Goal: Task Accomplishment & Management: Complete application form

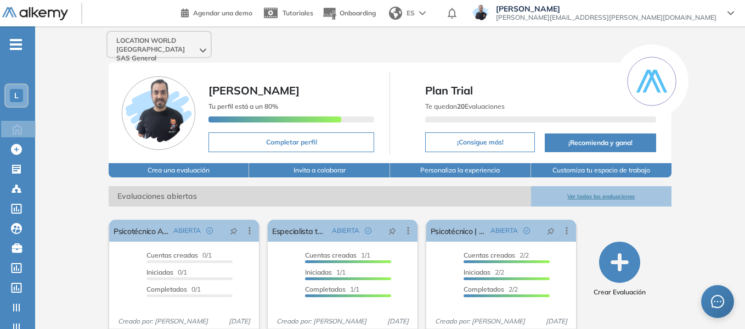
click at [165, 47] on span "LOCATION WORLD COLOMBIA SAS General" at bounding box center [156, 49] width 81 height 26
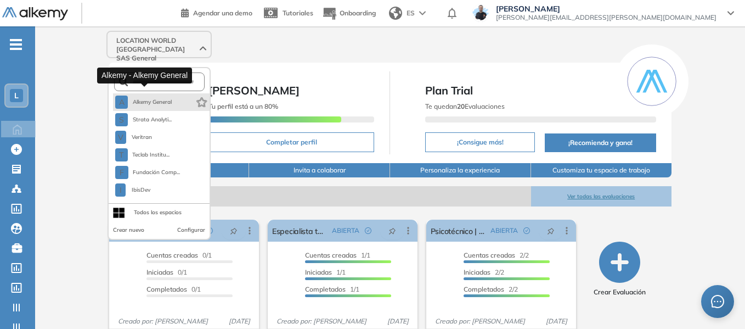
click at [151, 98] on span "Alkemy General" at bounding box center [152, 102] width 40 height 9
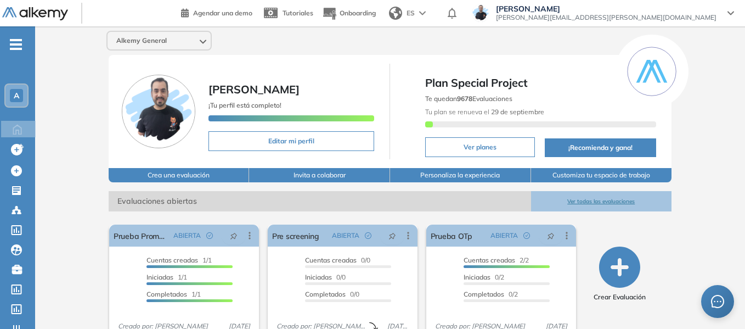
click at [21, 41] on span "-" at bounding box center [16, 43] width 12 height 9
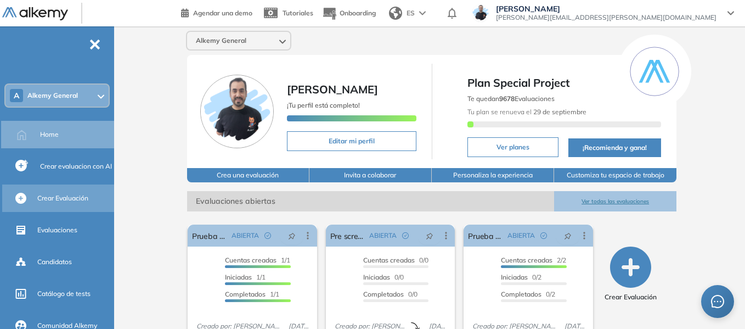
click at [76, 200] on span "Crear Evaluación" at bounding box center [62, 198] width 51 height 10
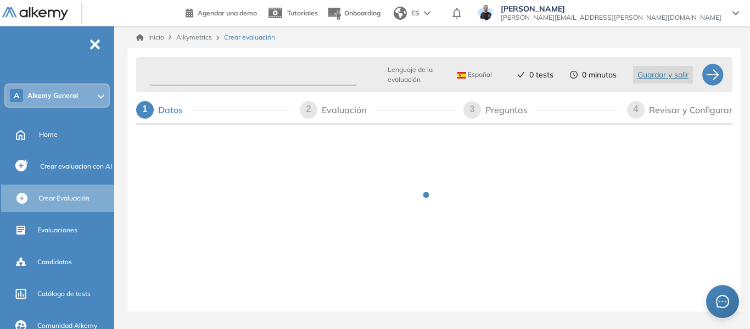
click at [204, 81] on input "text" at bounding box center [252, 74] width 207 height 21
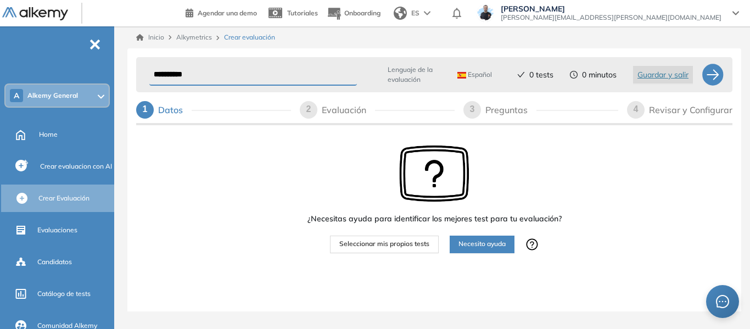
type input "**********"
click at [403, 245] on span "Seleccionar mis propios tests" at bounding box center [384, 244] width 90 height 10
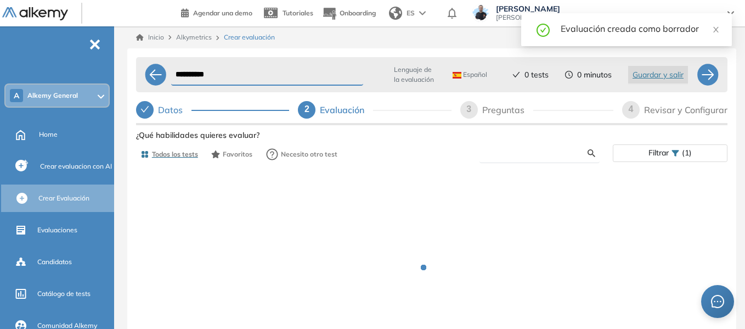
click at [505, 155] on input "text" at bounding box center [537, 153] width 99 height 10
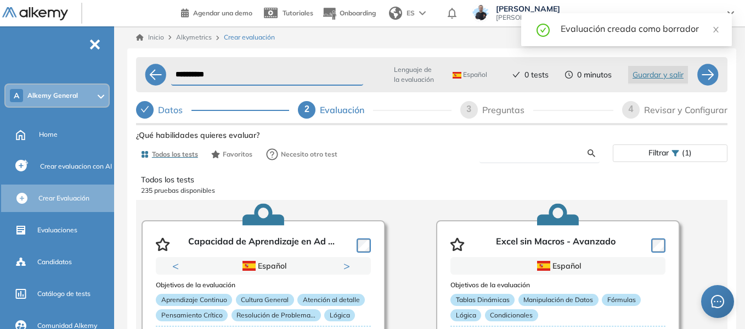
click at [511, 157] on input "text" at bounding box center [537, 153] width 99 height 10
type input "***"
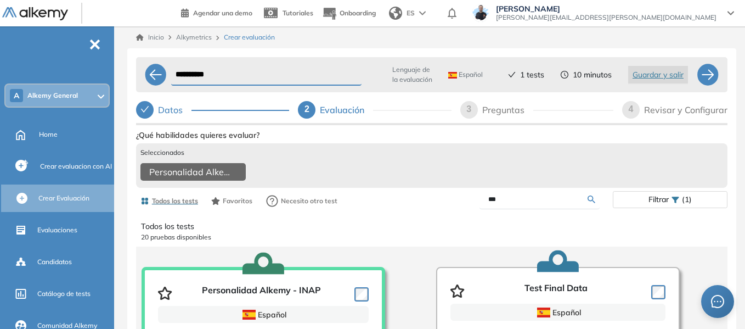
drag, startPoint x: 509, startPoint y: 207, endPoint x: 406, endPoint y: 210, distance: 103.7
click at [406, 210] on div "Todos los tests Favoritos Necesito otro test *** Filtrar (1)" at bounding box center [432, 201] width 592 height 22
type input "****"
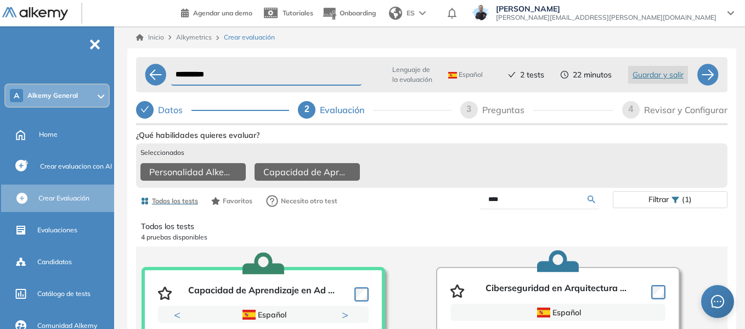
drag, startPoint x: 522, startPoint y: 208, endPoint x: 472, endPoint y: 210, distance: 50.0
click at [472, 209] on div "****" at bounding box center [522, 199] width 181 height 19
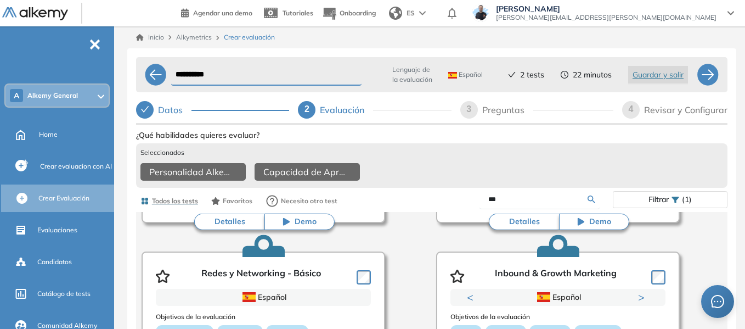
scroll to position [274, 0]
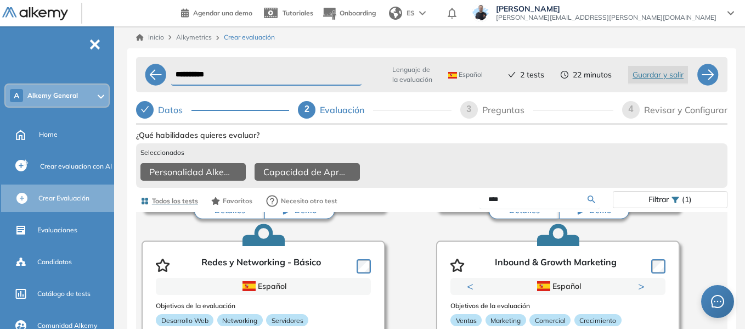
type input "****"
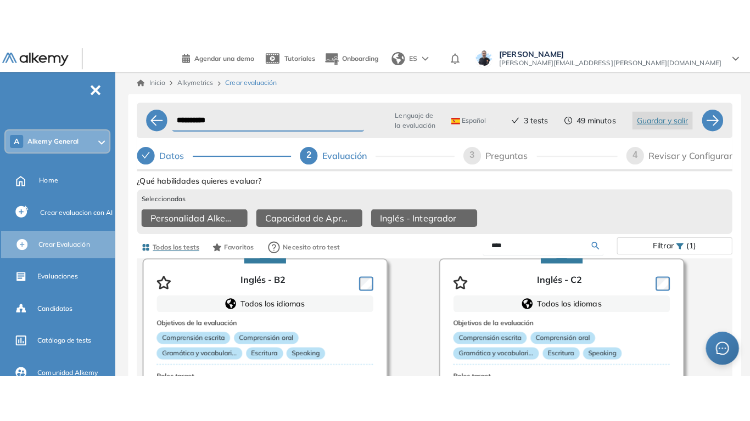
scroll to position [0, 0]
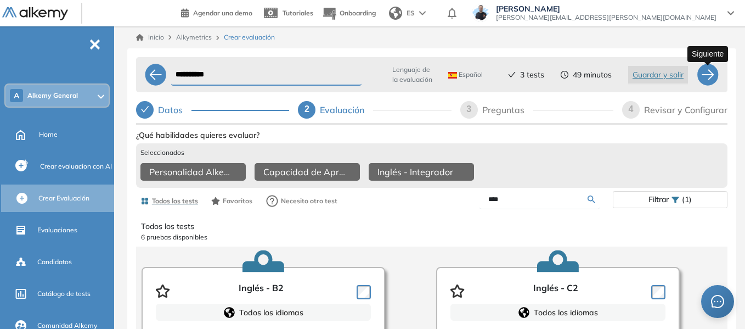
click at [703, 76] on div at bounding box center [708, 75] width 22 height 22
select select "*****"
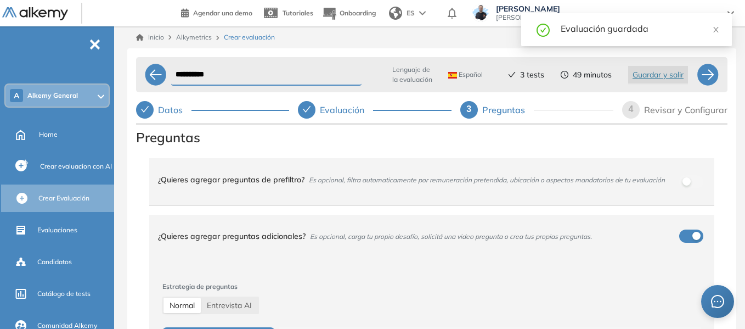
click at [121, 189] on div "**********" at bounding box center [432, 210] width 627 height 369
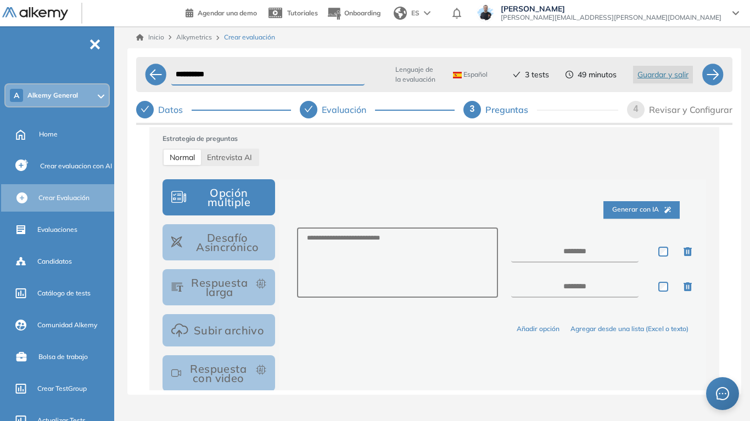
scroll to position [165, 0]
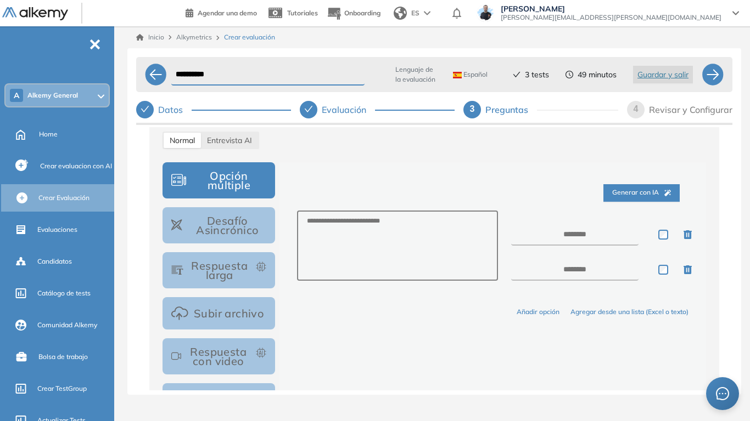
click at [220, 283] on button "Respuesta larga" at bounding box center [218, 270] width 112 height 36
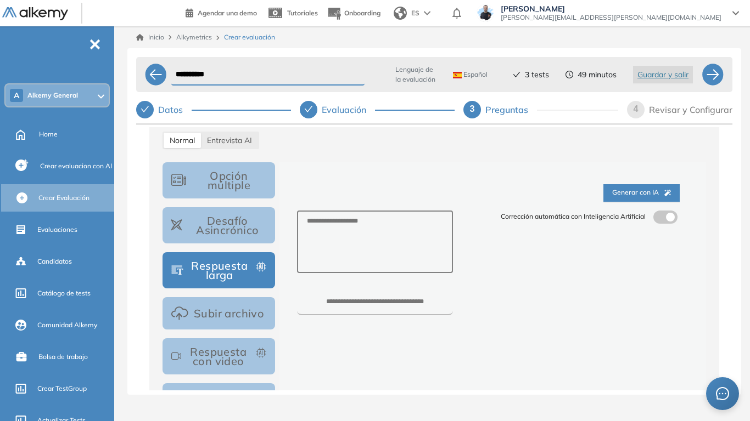
click at [654, 217] on span at bounding box center [657, 215] width 9 height 9
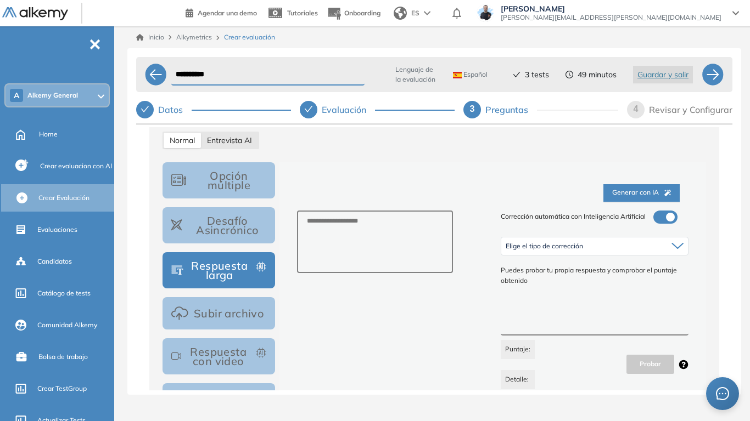
click at [234, 145] on span "Entrevista AI" at bounding box center [229, 141] width 45 height 10
select select "***"
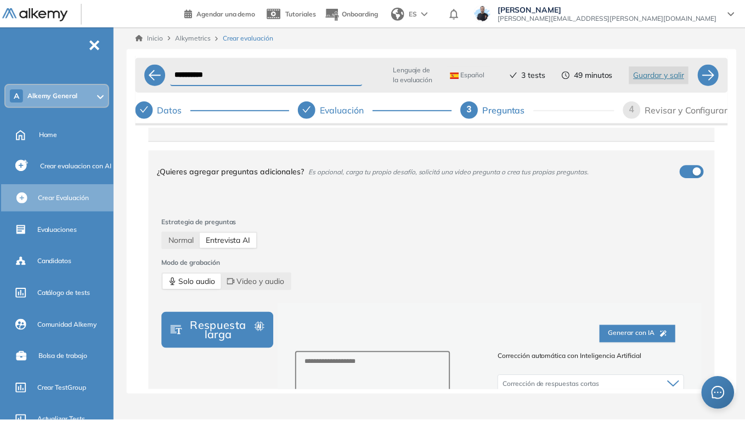
scroll to position [0, 0]
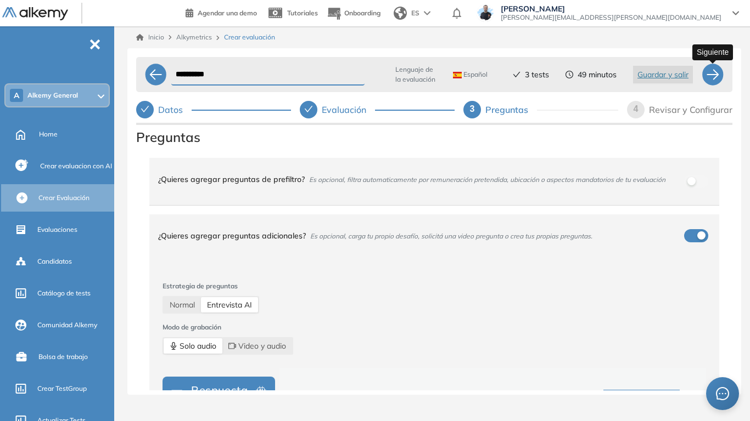
click at [709, 77] on div at bounding box center [712, 75] width 22 height 22
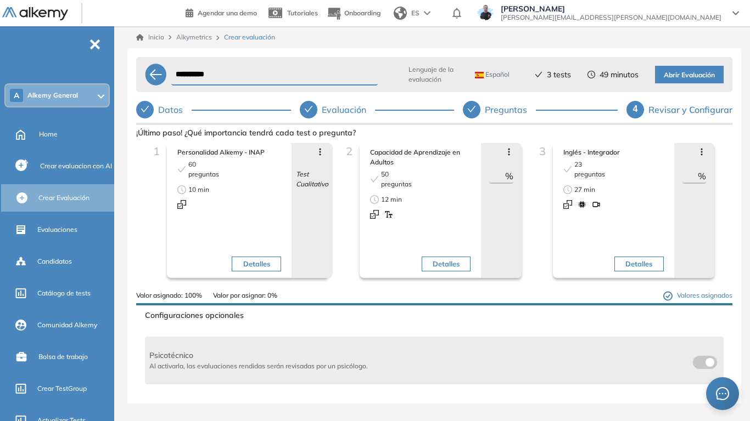
drag, startPoint x: 489, startPoint y: 178, endPoint x: 503, endPoint y: 177, distance: 13.8
click at [503, 177] on div "** %" at bounding box center [501, 177] width 24 height 14
click at [700, 67] on button "Abrir Evaluación" at bounding box center [689, 75] width 69 height 18
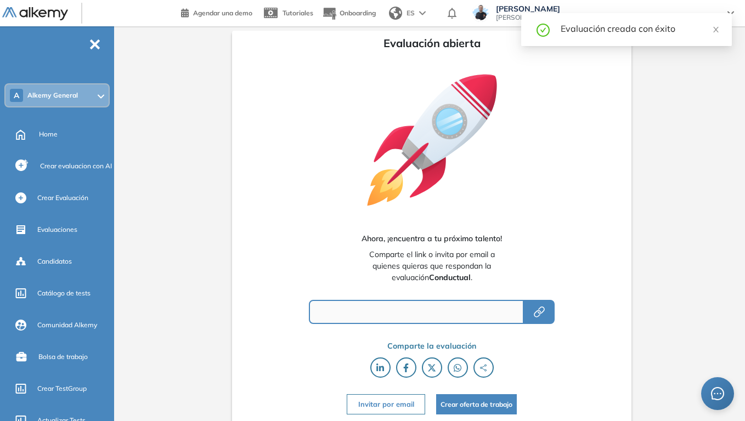
type input "**********"
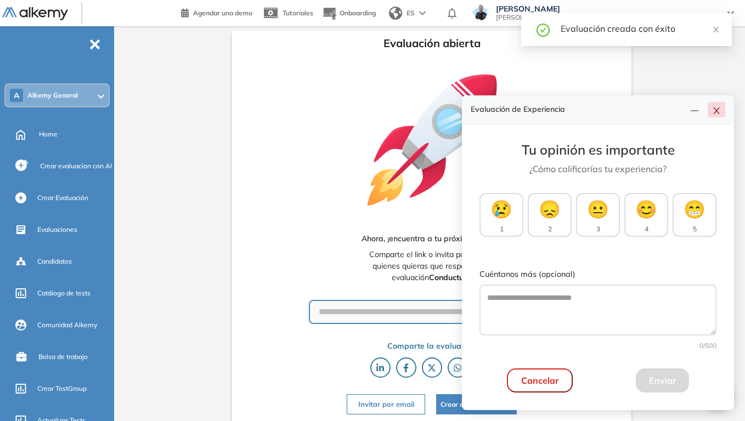
click at [722, 105] on button "button" at bounding box center [717, 109] width 18 height 15
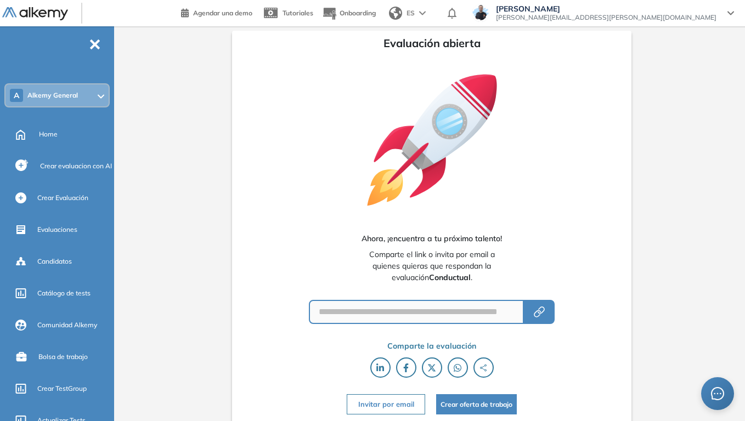
scroll to position [2, 0]
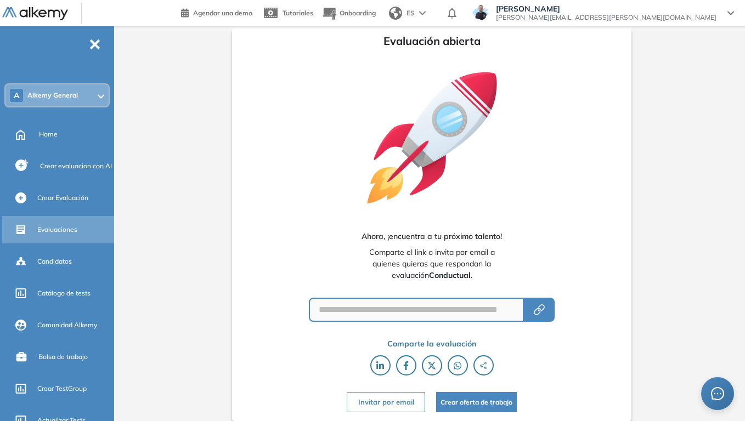
click at [60, 229] on span "Evaluaciones" at bounding box center [57, 230] width 40 height 10
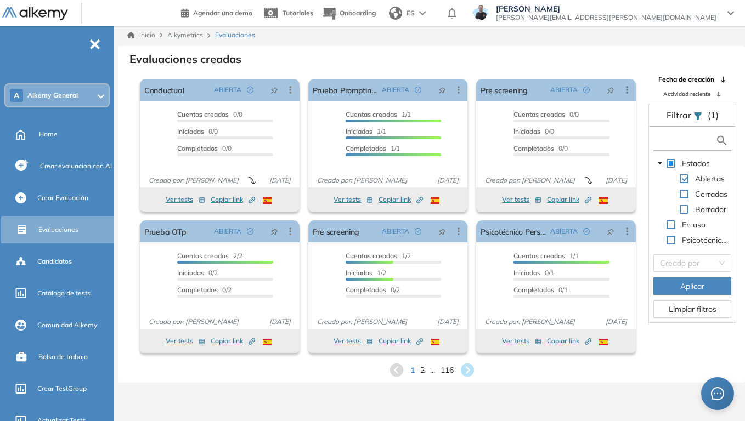
click at [660, 143] on input "text" at bounding box center [685, 141] width 59 height 12
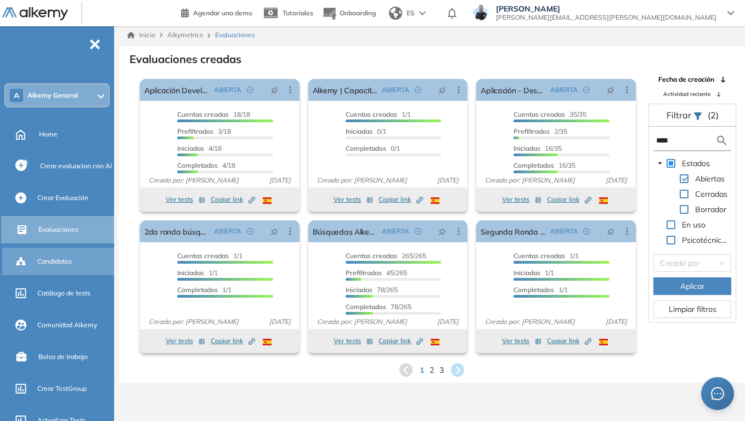
type input "****"
click at [685, 143] on input "****" at bounding box center [685, 141] width 59 height 12
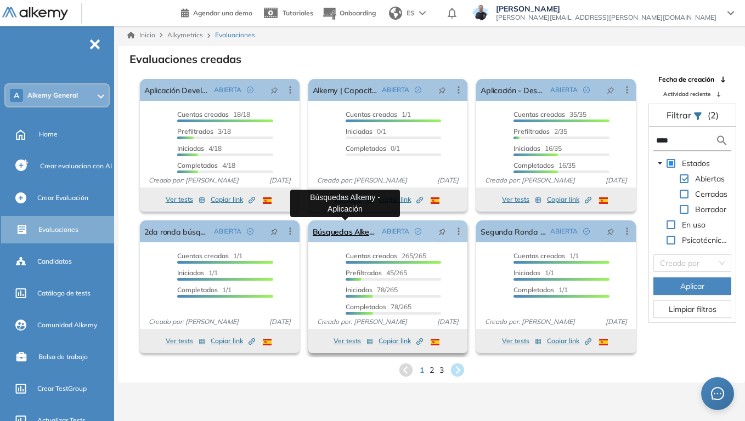
drag, startPoint x: 354, startPoint y: 233, endPoint x: 72, endPoint y: 280, distance: 285.9
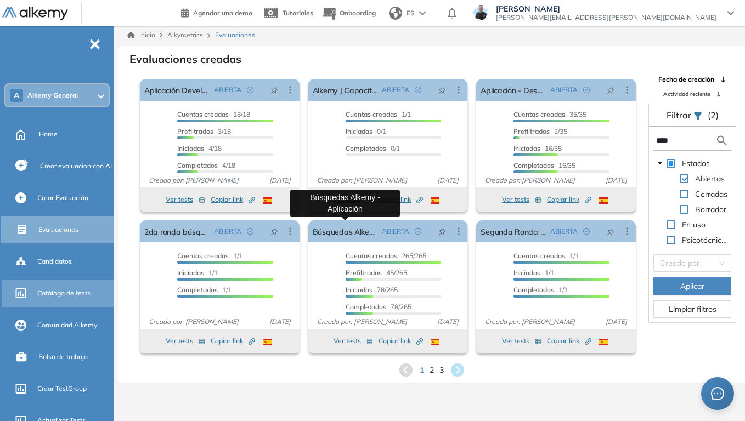
click at [355, 233] on link "Búsquedas Alkemy - Aplicación" at bounding box center [345, 232] width 65 height 22
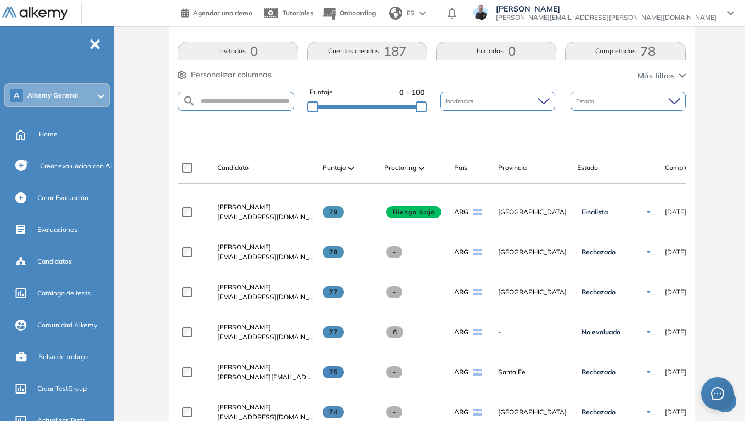
scroll to position [274, 0]
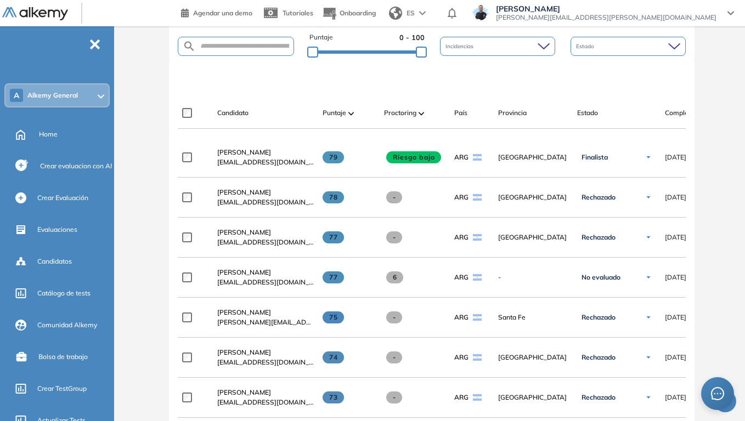
drag, startPoint x: 232, startPoint y: 156, endPoint x: 438, endPoint y: 303, distance: 252.6
click at [232, 156] on span "Stefano Trento" at bounding box center [244, 152] width 54 height 8
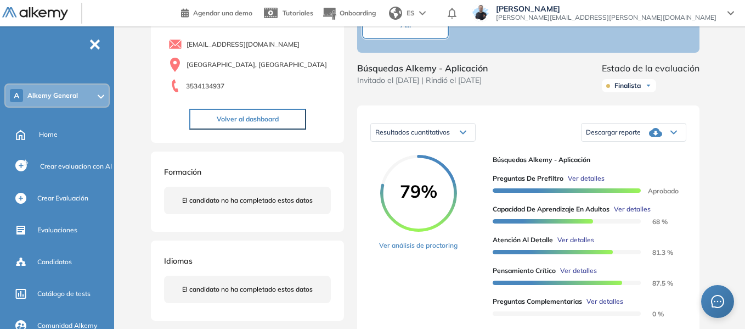
scroll to position [110, 0]
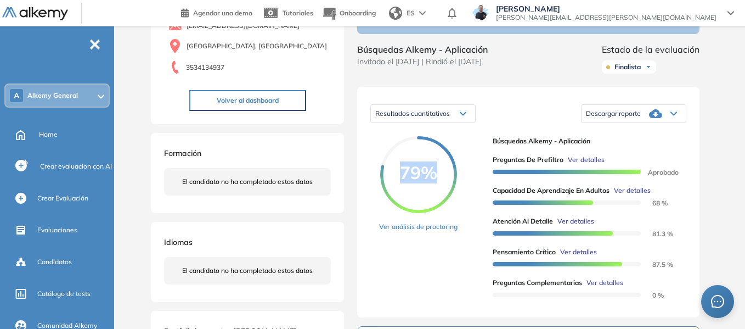
drag, startPoint x: 401, startPoint y: 183, endPoint x: 433, endPoint y: 186, distance: 33.1
click at [433, 181] on span "79%" at bounding box center [418, 173] width 77 height 18
click at [475, 168] on div "79% Ver análisis de proctoring" at bounding box center [431, 220] width 105 height 168
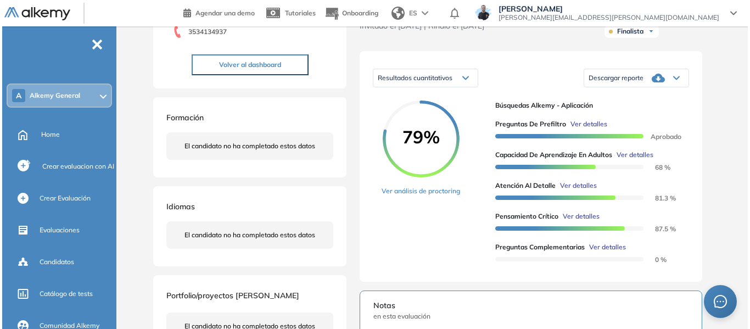
scroll to position [165, 0]
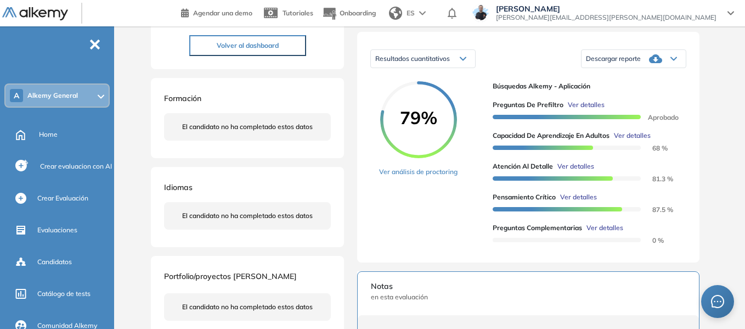
click at [643, 140] on span "Ver detalles" at bounding box center [632, 136] width 37 height 10
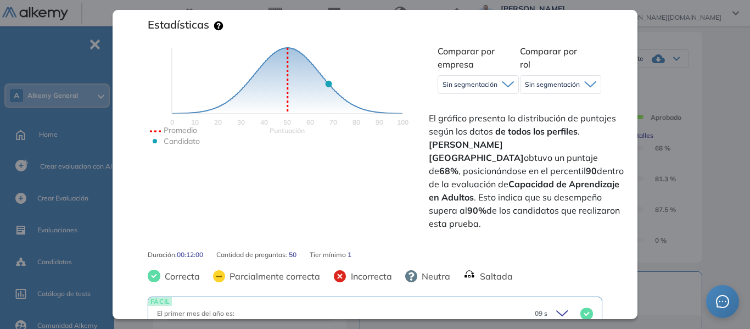
scroll to position [219, 0]
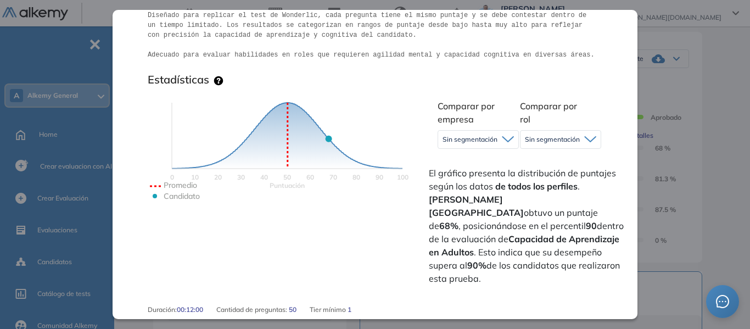
click at [509, 140] on icon at bounding box center [508, 139] width 12 height 7
click at [406, 121] on icon "Puntuación 0 10 20 30 40 50 60 70 80 90 100 Promedio Candidato" at bounding box center [287, 163] width 274 height 165
drag, startPoint x: 546, startPoint y: 200, endPoint x: 561, endPoint y: 202, distance: 15.5
click at [458, 220] on strong "68%" at bounding box center [448, 225] width 19 height 11
click at [516, 193] on span "El gráfico presenta la distribución de puntajes según los datos de todos los pe…" at bounding box center [528, 225] width 198 height 119
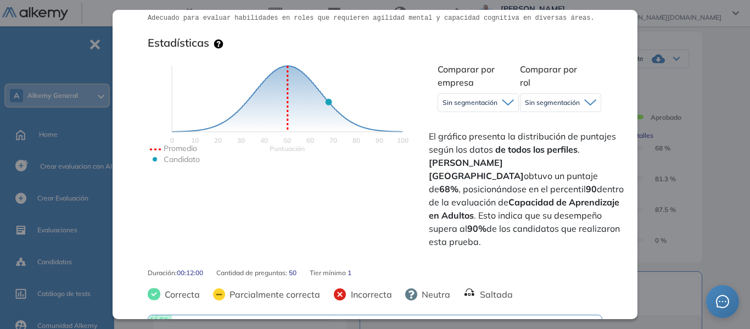
scroll to position [274, 0]
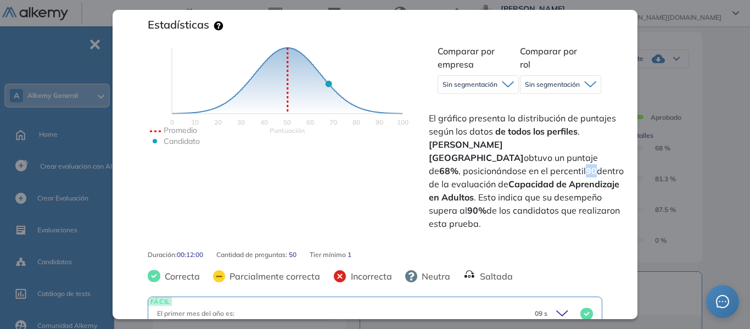
drag, startPoint x: 551, startPoint y: 155, endPoint x: 562, endPoint y: 155, distance: 11.0
click at [562, 155] on span "El gráfico presenta la distribución de puntajes según los datos de todos los pe…" at bounding box center [528, 170] width 198 height 119
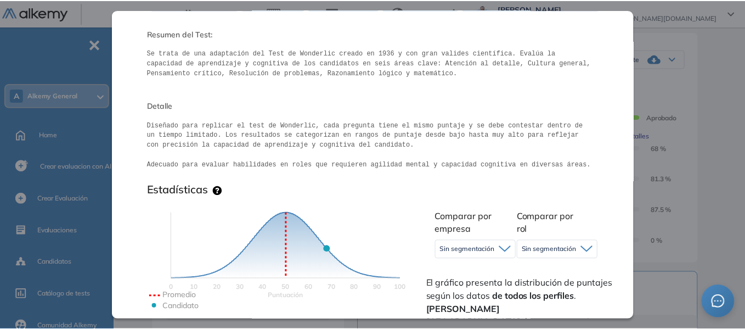
scroll to position [0, 0]
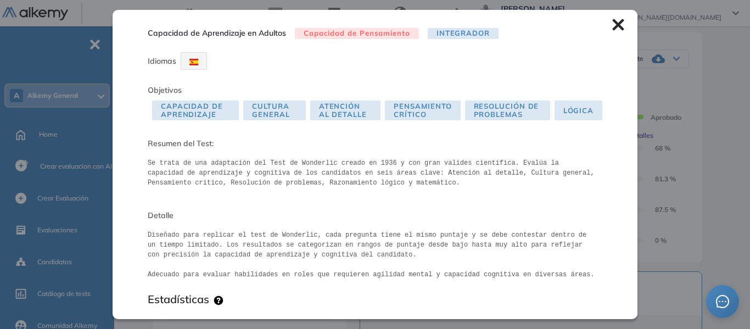
click at [612, 27] on icon at bounding box center [618, 25] width 12 height 12
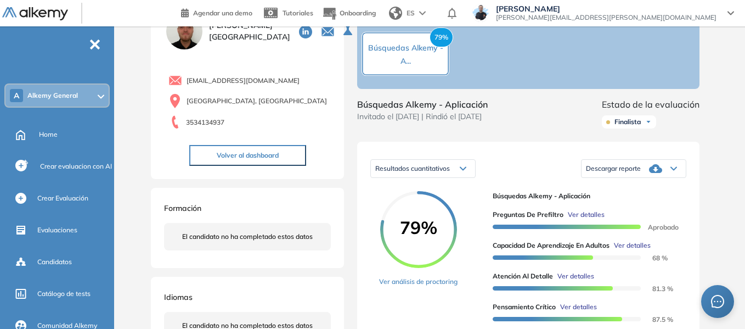
scroll to position [110, 0]
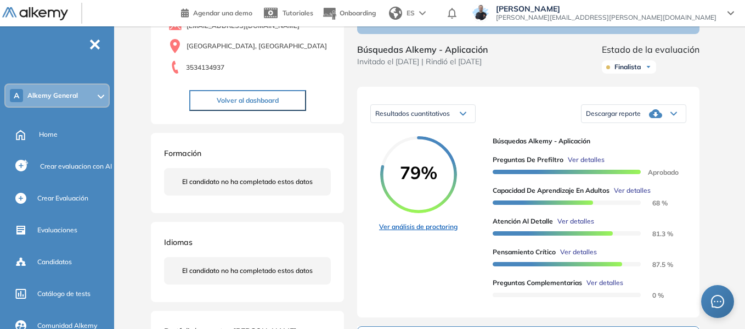
click at [429, 232] on link "Ver análisis de proctoring" at bounding box center [418, 227] width 78 height 10
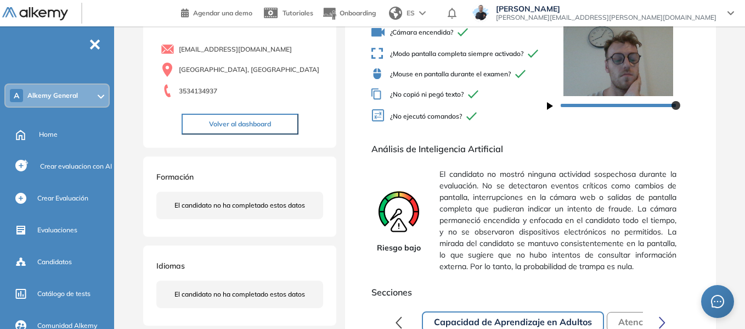
scroll to position [110, 0]
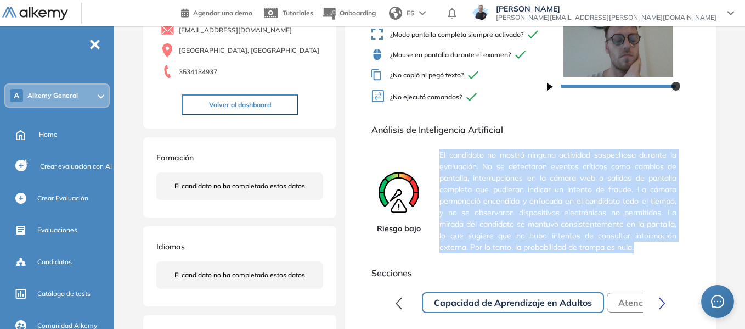
drag, startPoint x: 440, startPoint y: 159, endPoint x: 651, endPoint y: 251, distance: 230.7
click at [651, 251] on span "El candidato no mostró ninguna actividad sospechosa durante la evaluación. No s…" at bounding box center [558, 201] width 237 height 112
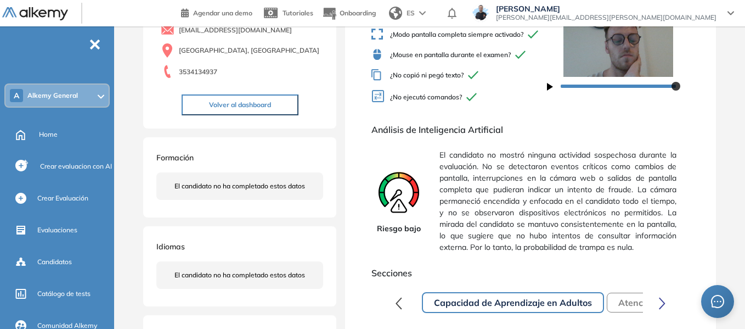
scroll to position [0, 0]
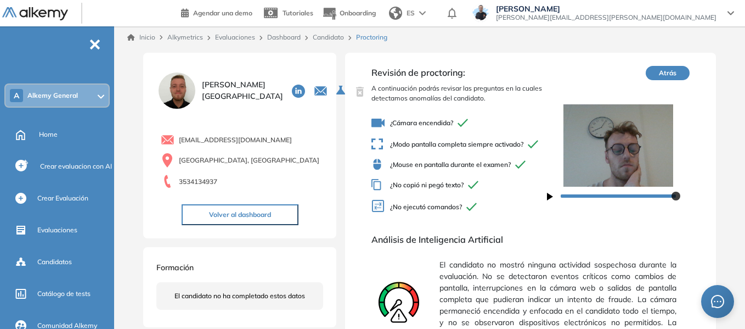
click at [331, 38] on link "Candidato" at bounding box center [328, 37] width 31 height 8
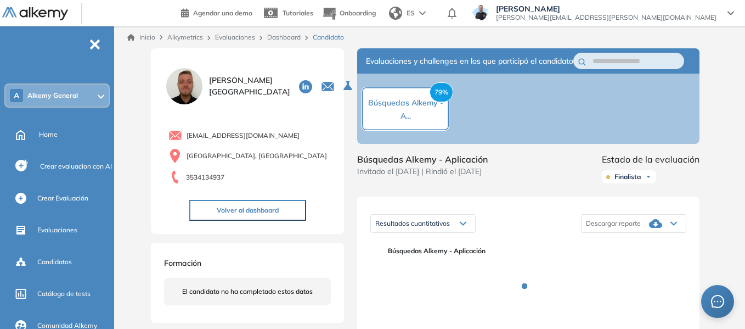
click at [291, 37] on link "Dashboard" at bounding box center [283, 37] width 33 height 8
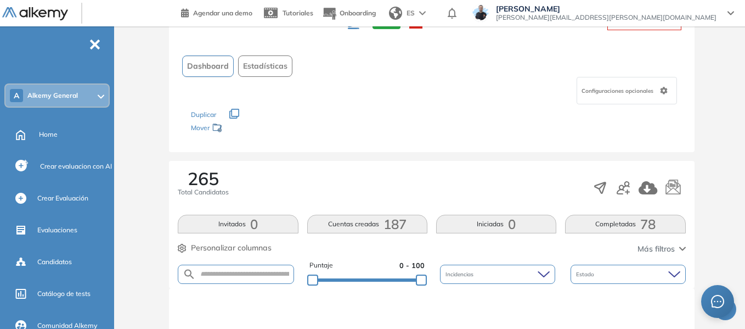
scroll to position [83, 0]
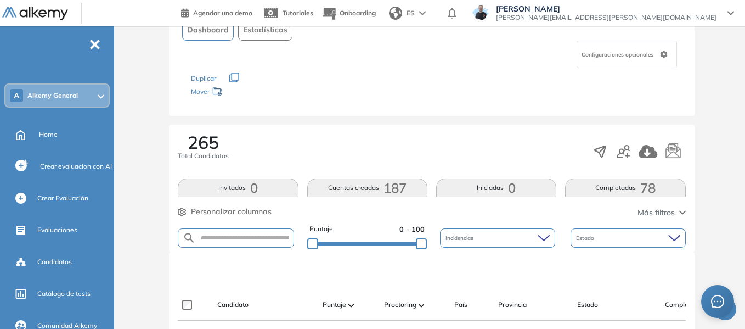
click at [59, 133] on div "Home" at bounding box center [75, 134] width 73 height 19
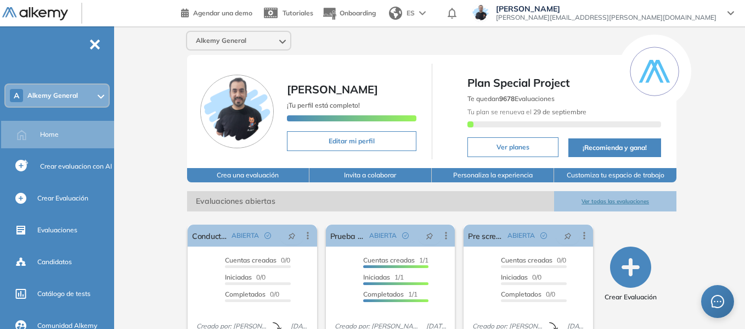
scroll to position [110, 0]
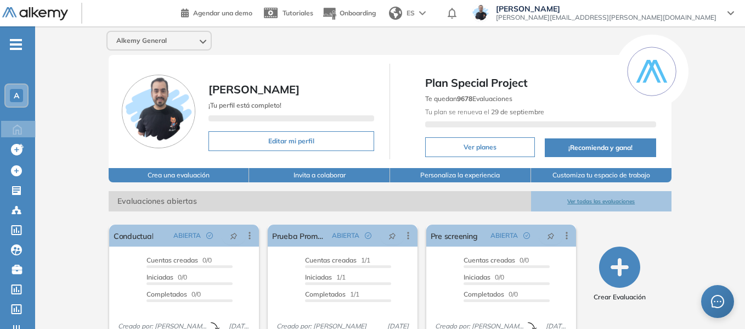
click at [20, 99] on div "A" at bounding box center [16, 95] width 13 height 13
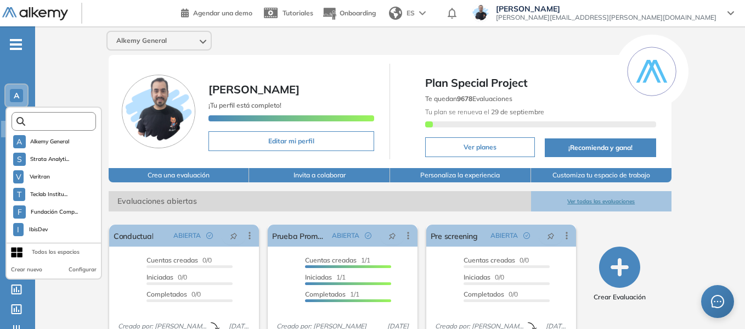
click at [53, 123] on input "text" at bounding box center [57, 121] width 64 height 8
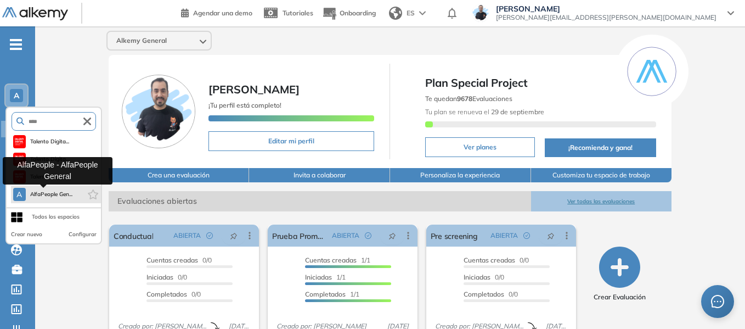
type input "****"
click at [66, 194] on span "AlfaPeople Gen..." at bounding box center [51, 194] width 43 height 9
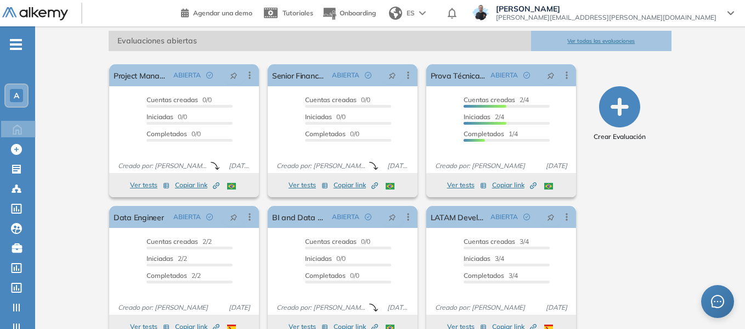
scroll to position [165, 0]
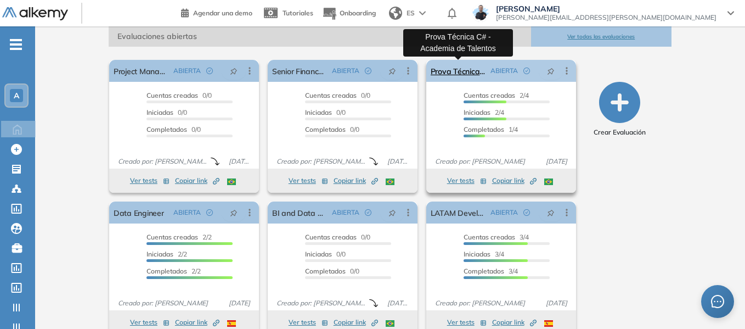
click at [468, 73] on link "Prova Técnica C# - Academia de Talentos" at bounding box center [458, 71] width 55 height 22
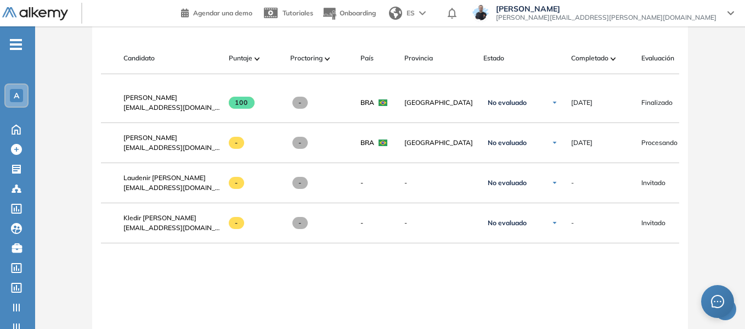
scroll to position [0, 39]
